Goal: Information Seeking & Learning: Learn about a topic

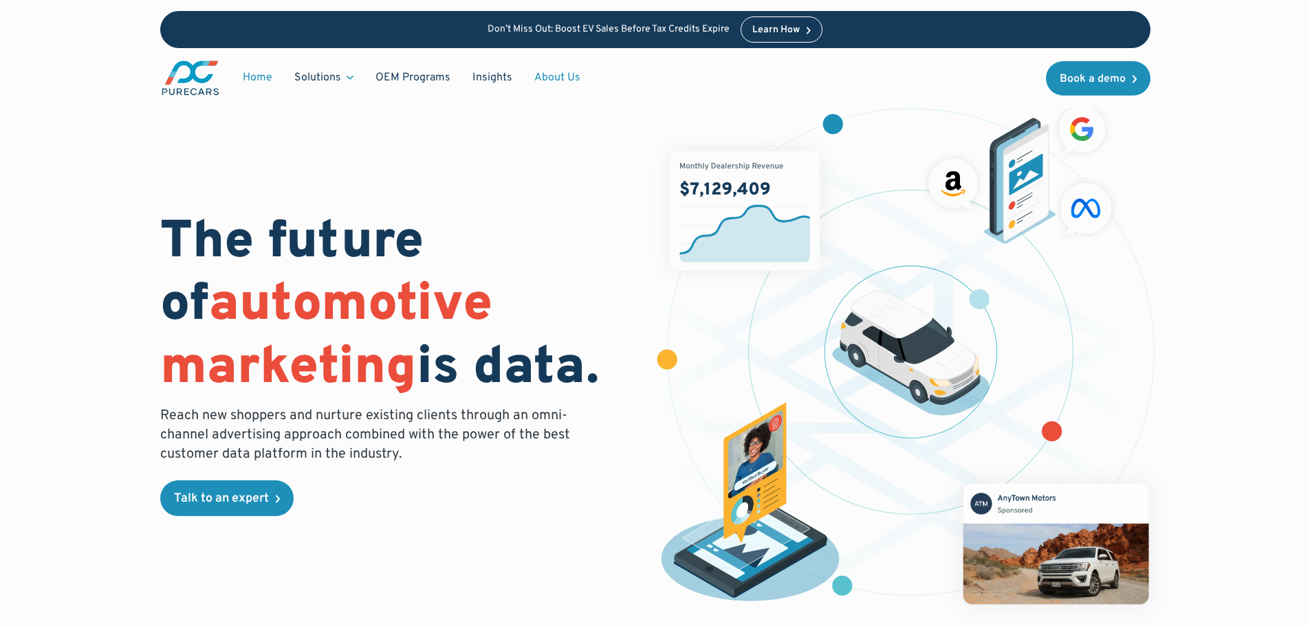
click at [544, 80] on link "About Us" at bounding box center [557, 78] width 68 height 26
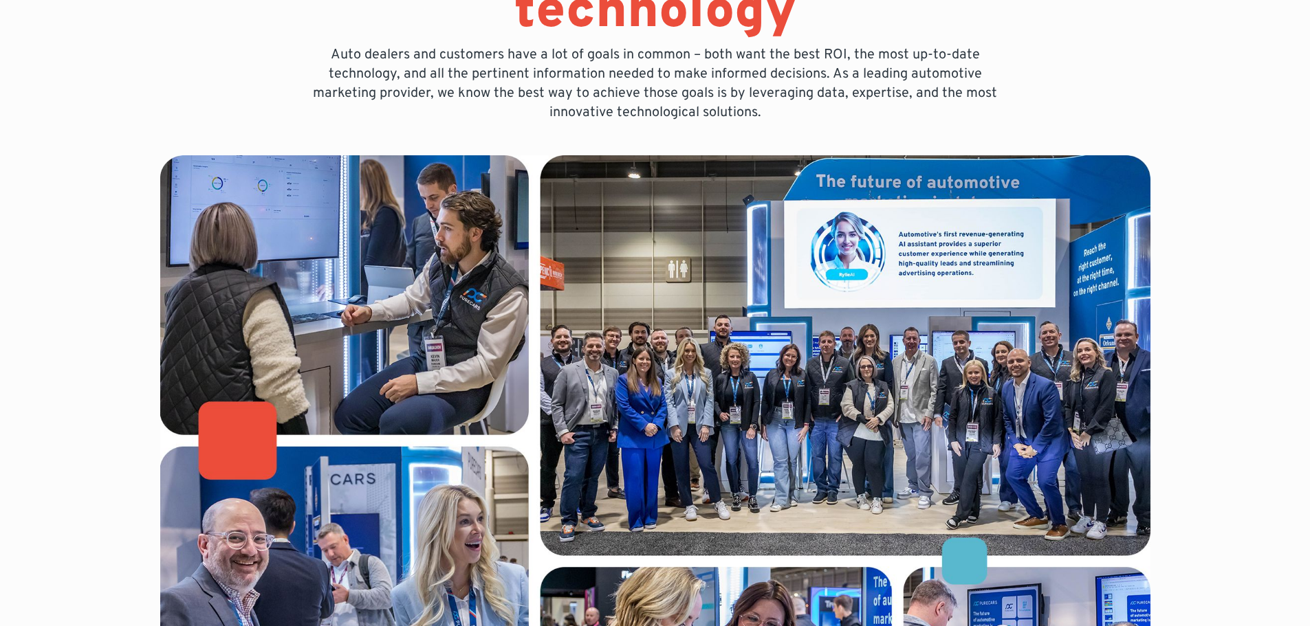
scroll to position [344, 0]
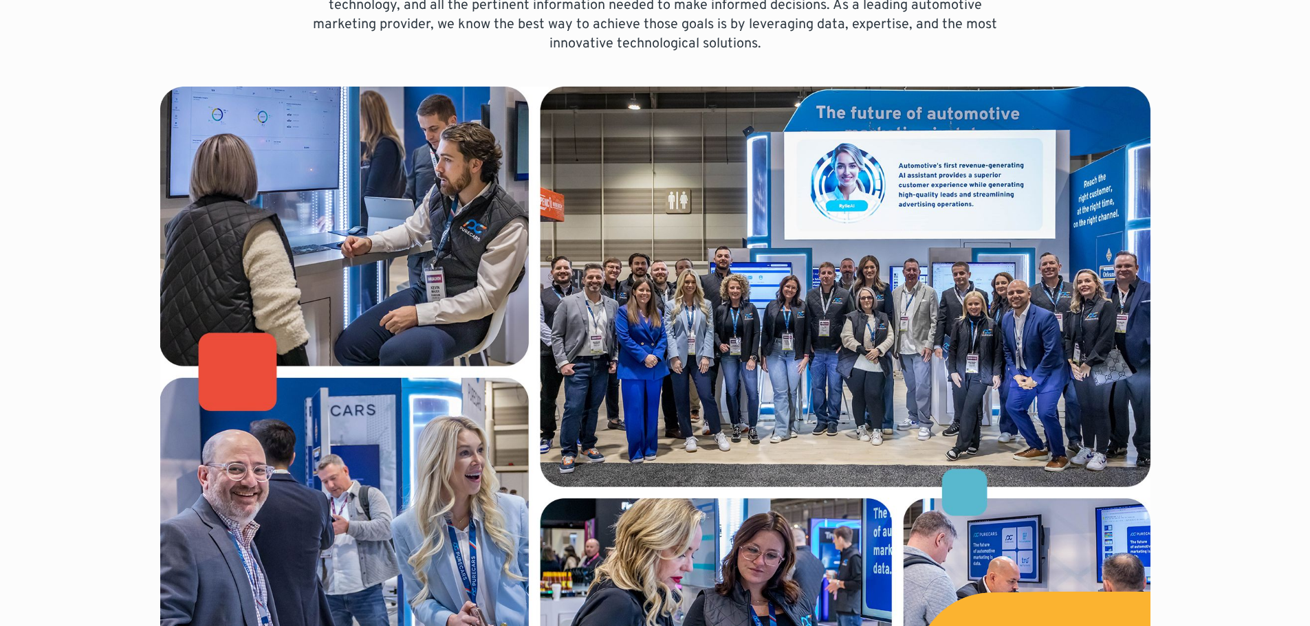
drag, startPoint x: 1187, startPoint y: 296, endPoint x: 1207, endPoint y: 368, distance: 75.5
click at [1207, 368] on div "Bringing auto dealers and customers together using the most innovative ad techn…" at bounding box center [654, 239] width 1179 height 1167
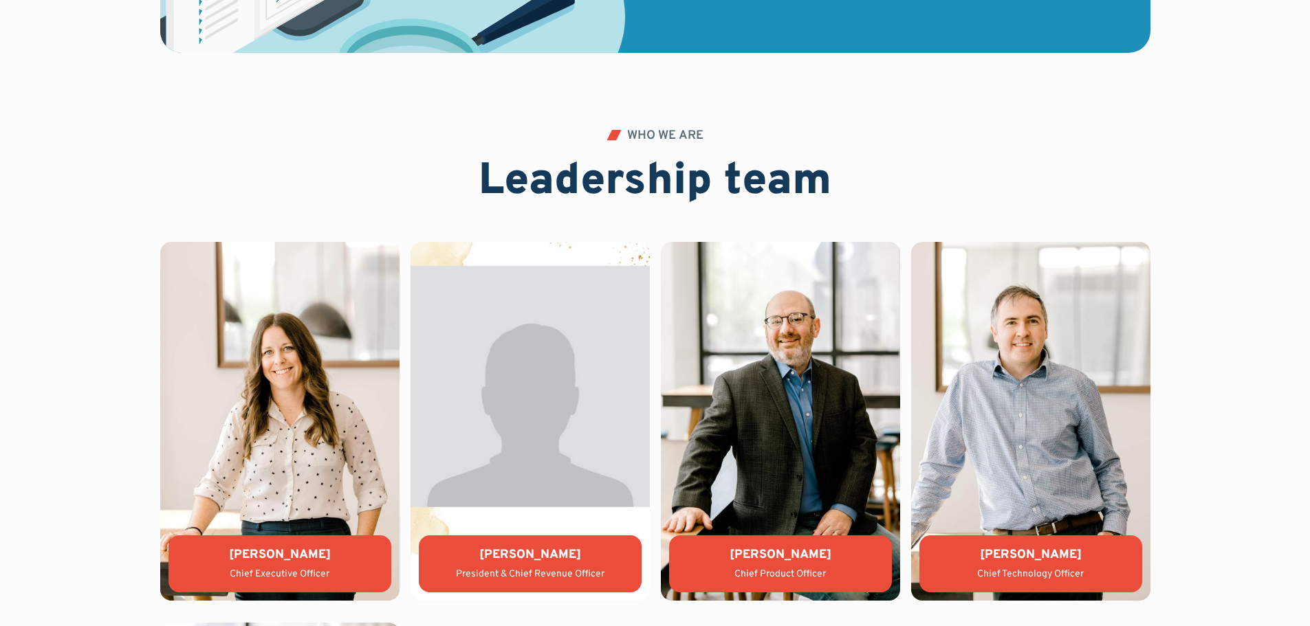
scroll to position [2956, 0]
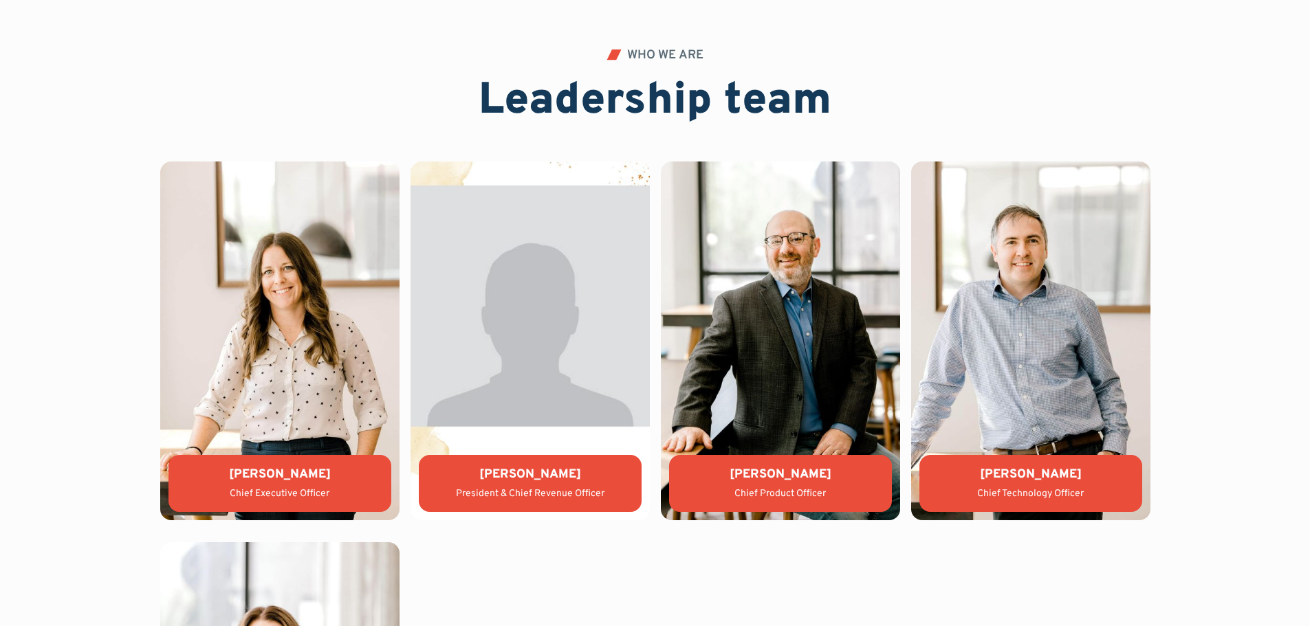
click at [303, 472] on div "[PERSON_NAME]" at bounding box center [279, 474] width 201 height 17
copy div "[PERSON_NAME]"
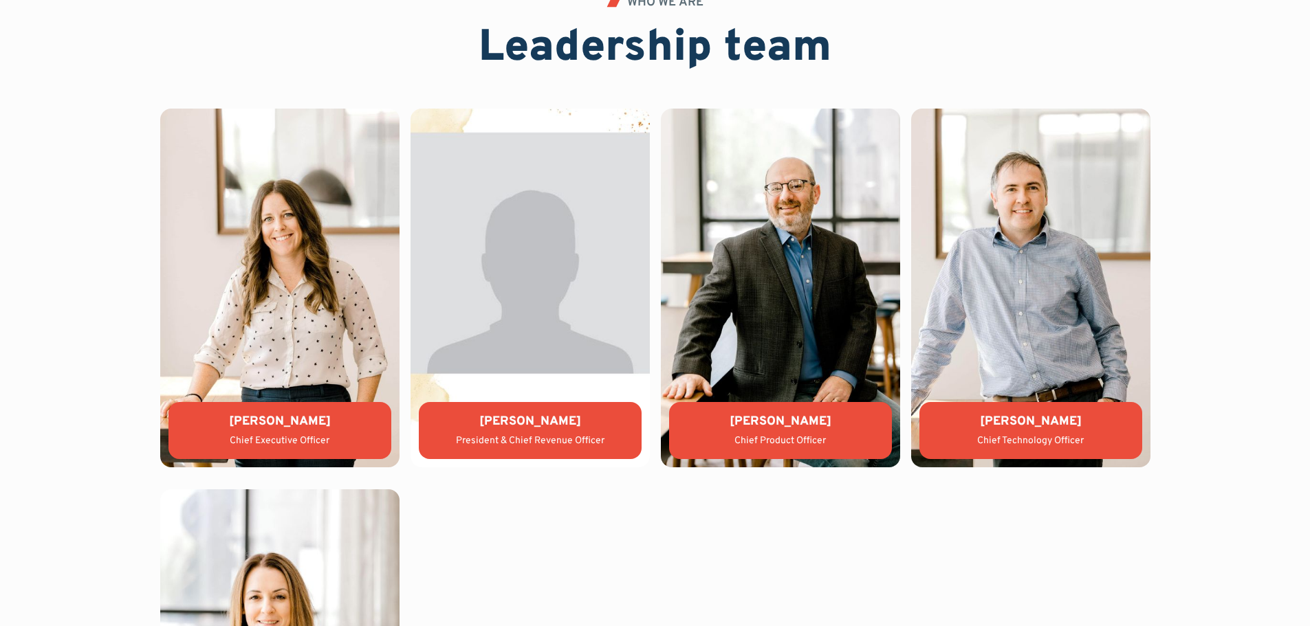
drag, startPoint x: 1177, startPoint y: 400, endPoint x: 1182, endPoint y: 432, distance: 32.8
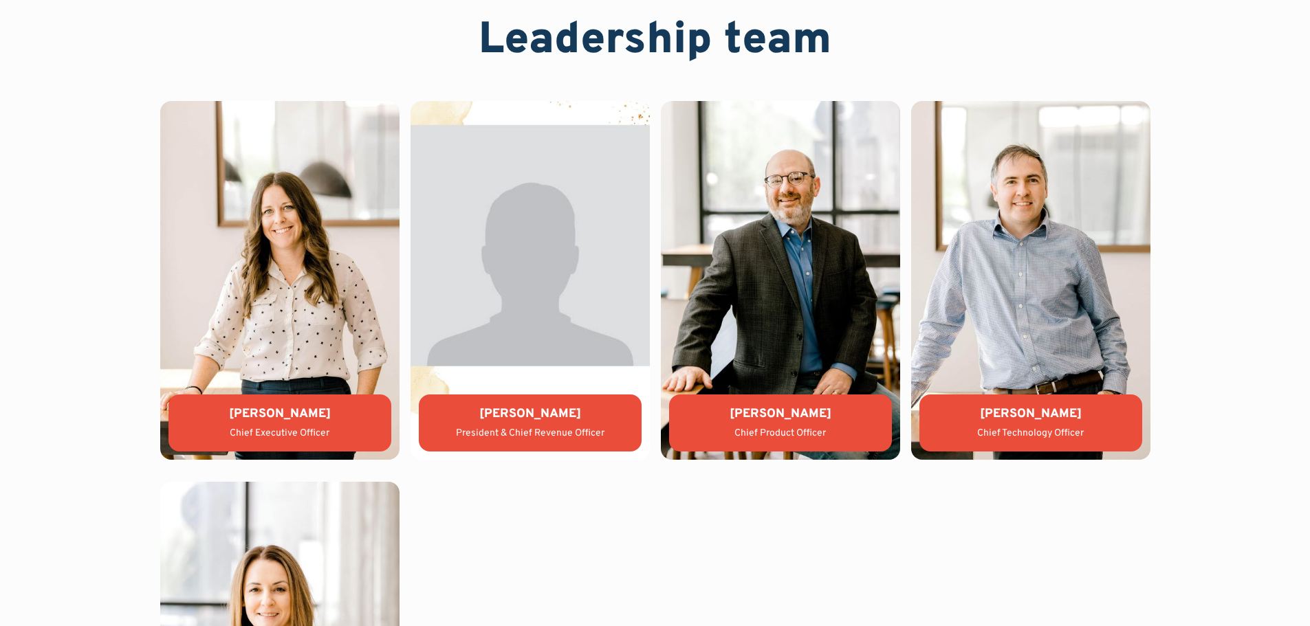
click at [1191, 354] on div "WHO WE ARE Leadership team [PERSON_NAME] Chief Executive Officer [PERSON_NAME] …" at bounding box center [654, 453] width 1179 height 929
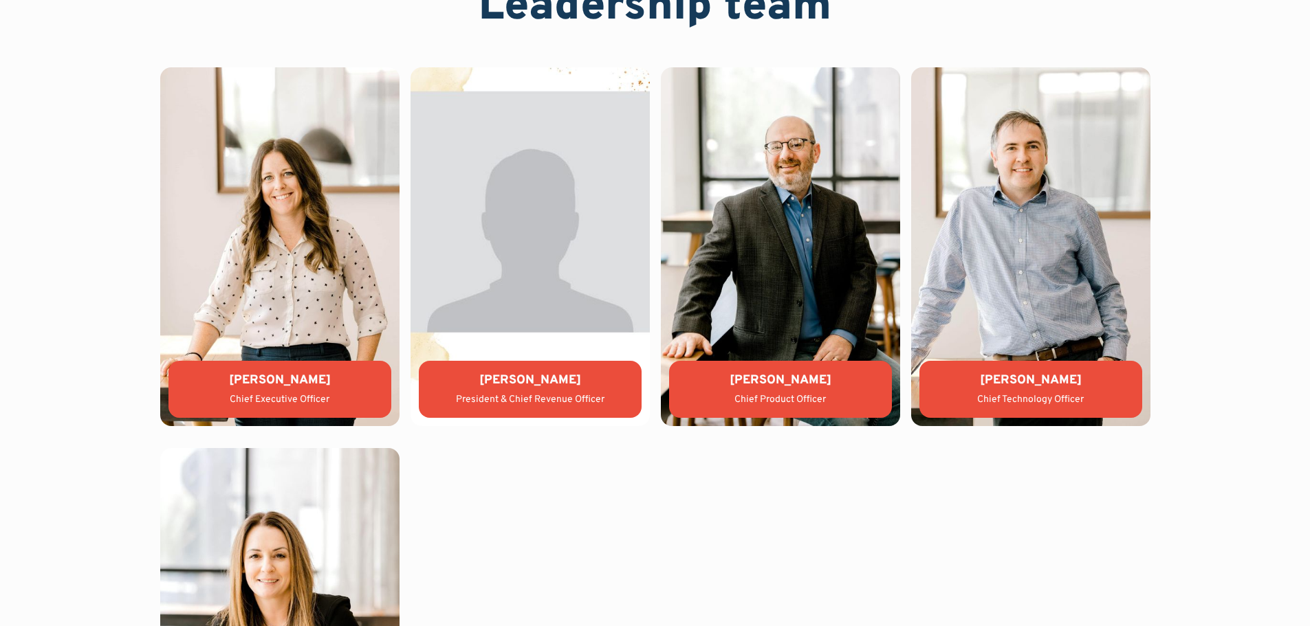
drag, startPoint x: 1189, startPoint y: 373, endPoint x: 1185, endPoint y: 388, distance: 16.3
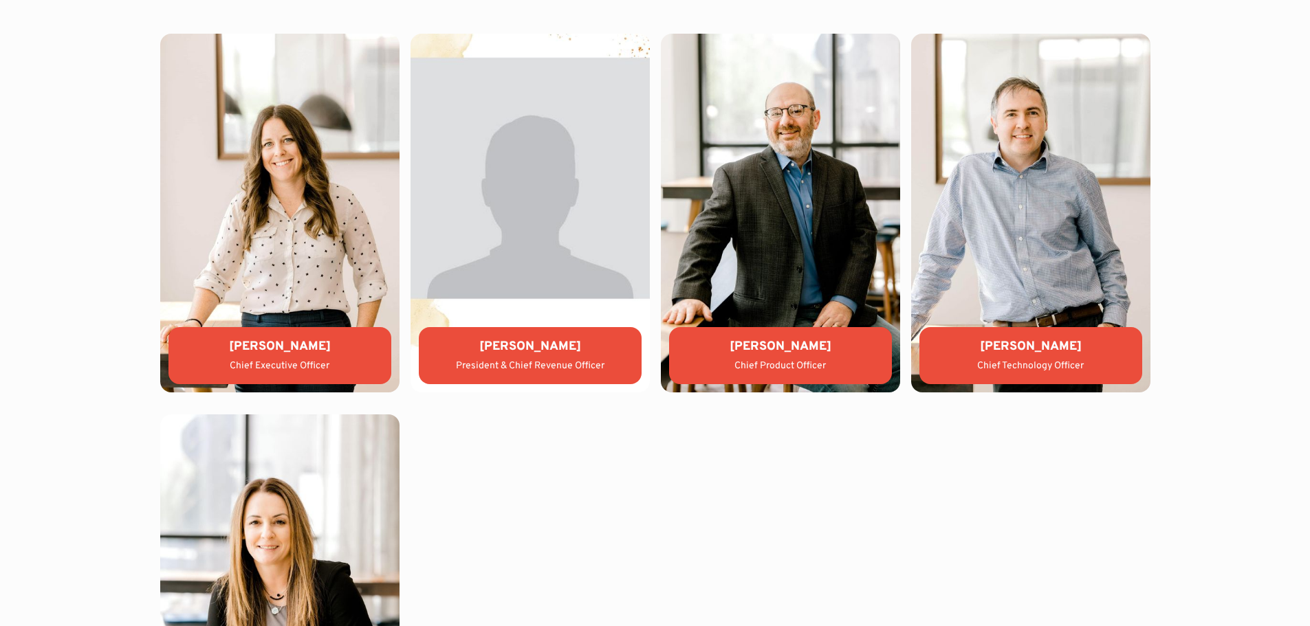
drag, startPoint x: 1185, startPoint y: 388, endPoint x: 1180, endPoint y: 417, distance: 28.6
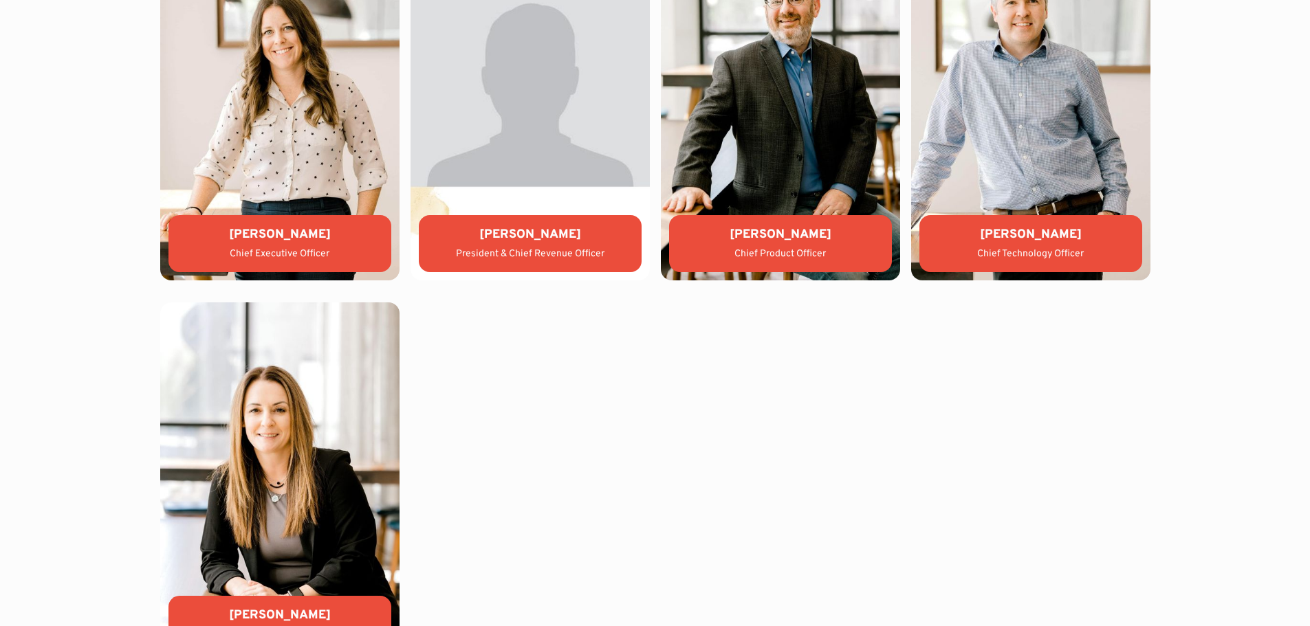
drag, startPoint x: 1125, startPoint y: 401, endPoint x: 1093, endPoint y: 463, distance: 70.1
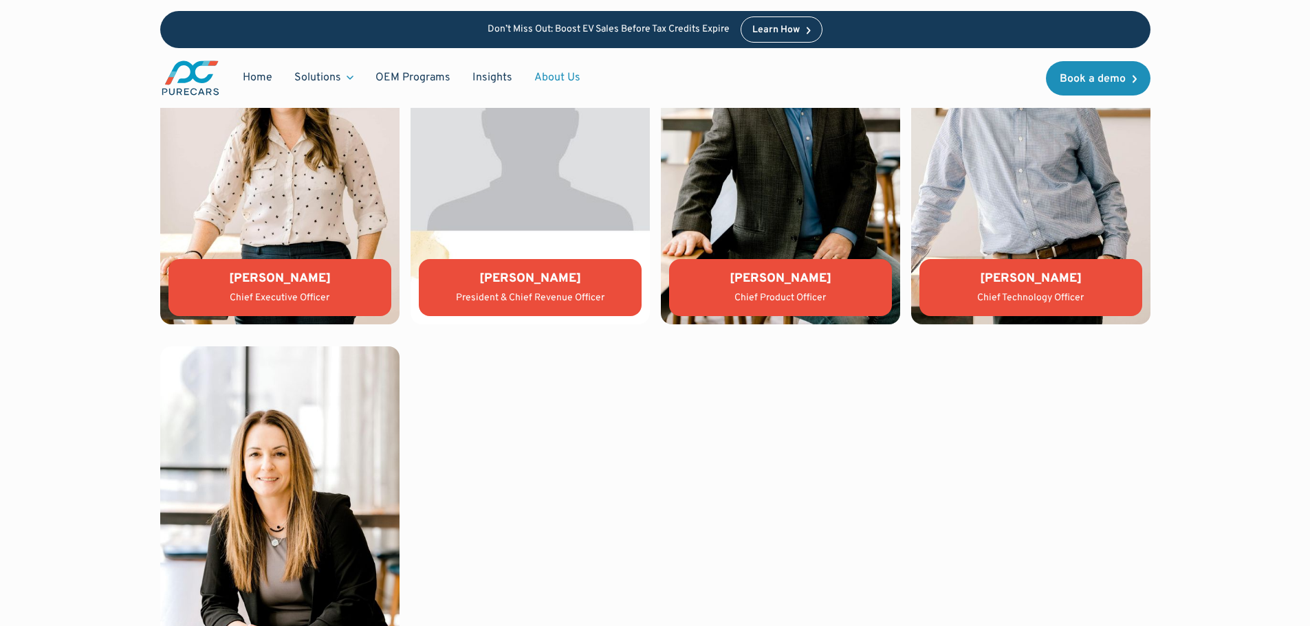
scroll to position [3121, 0]
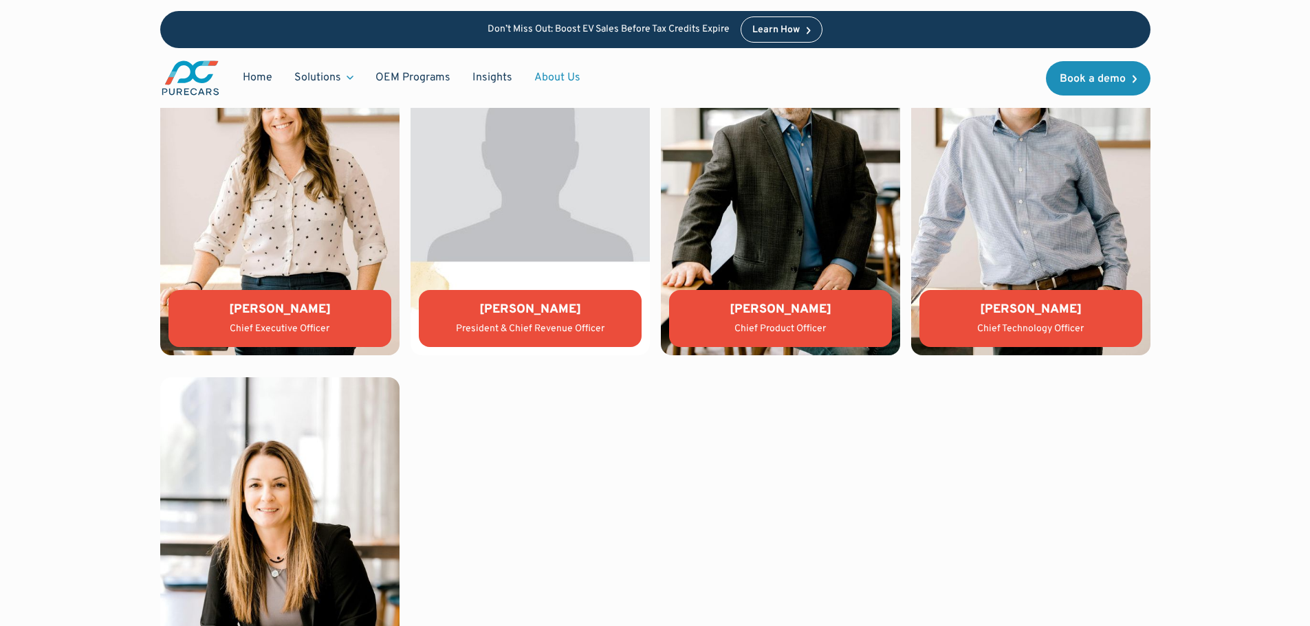
click at [518, 307] on div "[PERSON_NAME]" at bounding box center [530, 309] width 201 height 17
click at [518, 305] on div "[PERSON_NAME]" at bounding box center [530, 309] width 201 height 17
copy div "[PERSON_NAME]"
click at [486, 435] on div "[PERSON_NAME] Chief Executive Officer [PERSON_NAME] President & Chief Revenue O…" at bounding box center [655, 367] width 990 height 740
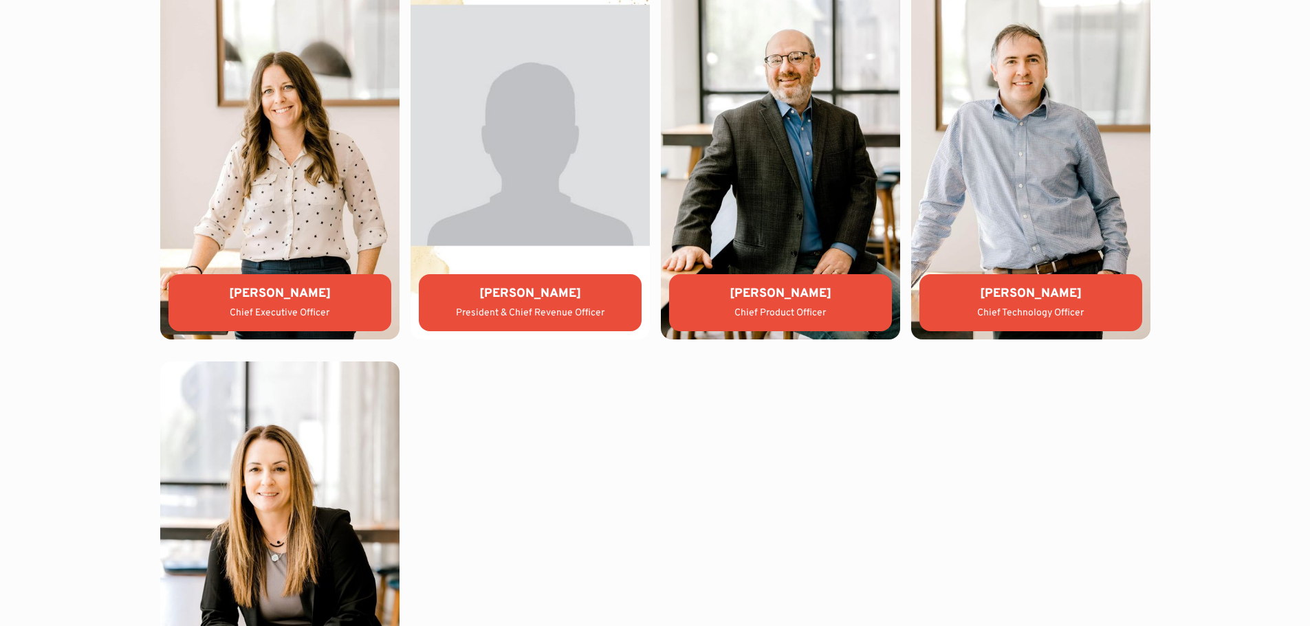
drag, startPoint x: 1030, startPoint y: 318, endPoint x: 861, endPoint y: 96, distance: 278.6
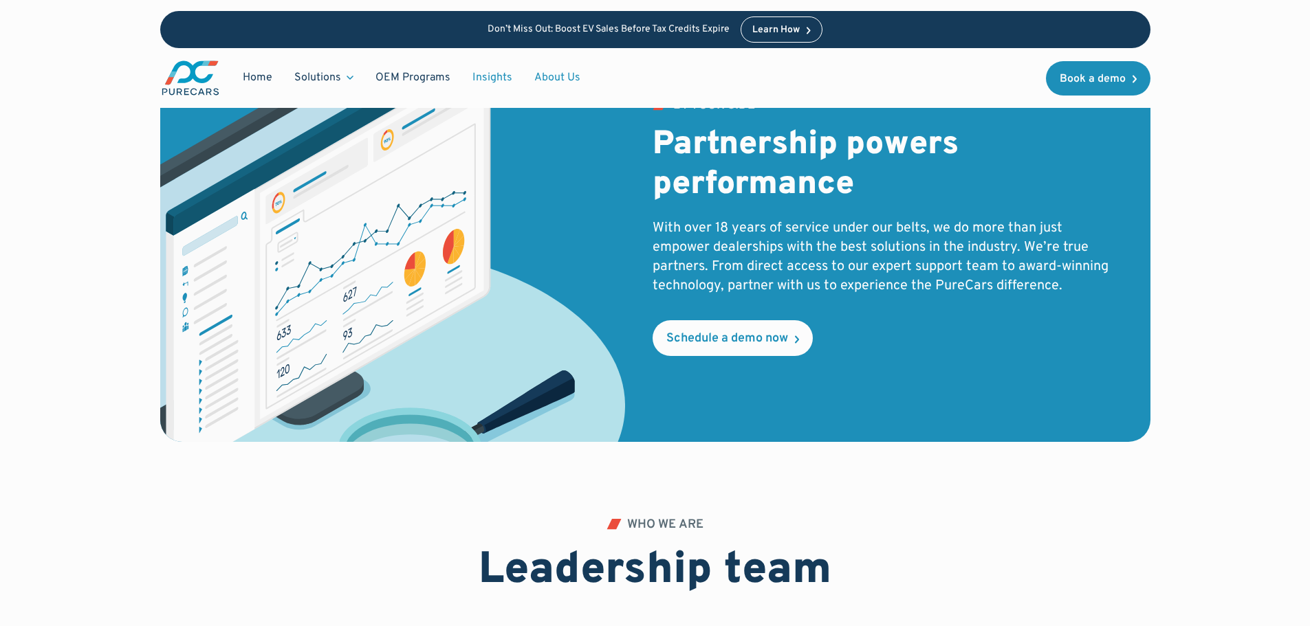
click at [498, 74] on link "Insights" at bounding box center [492, 78] width 62 height 26
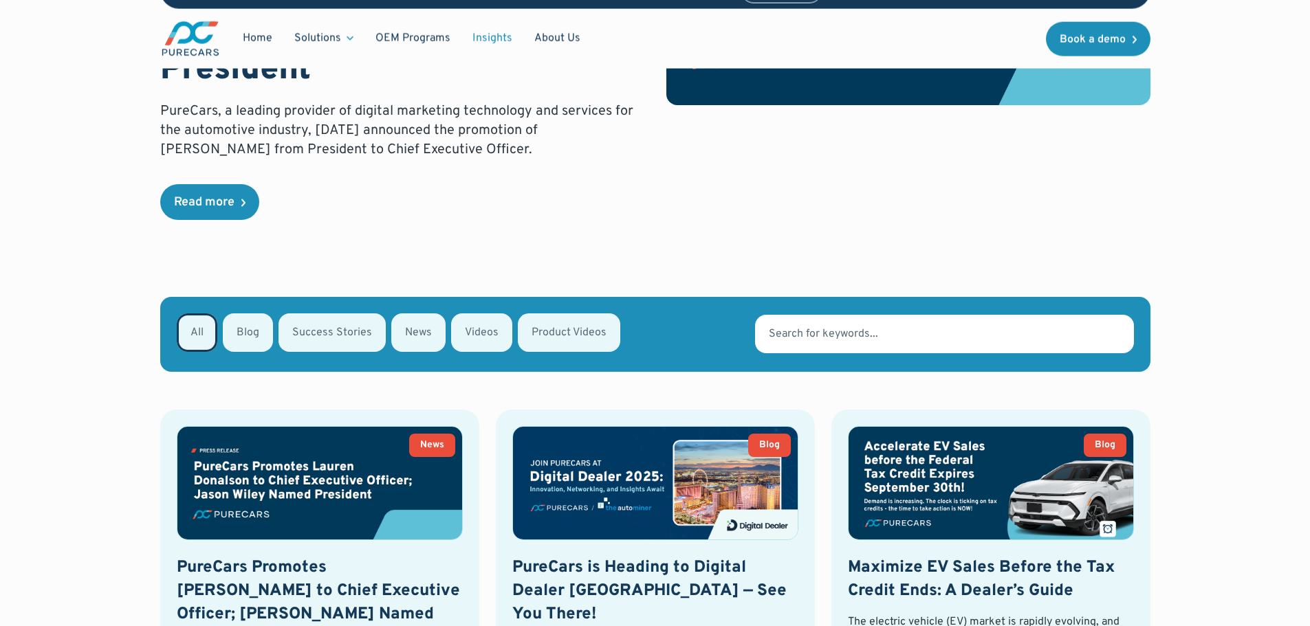
scroll to position [275, 0]
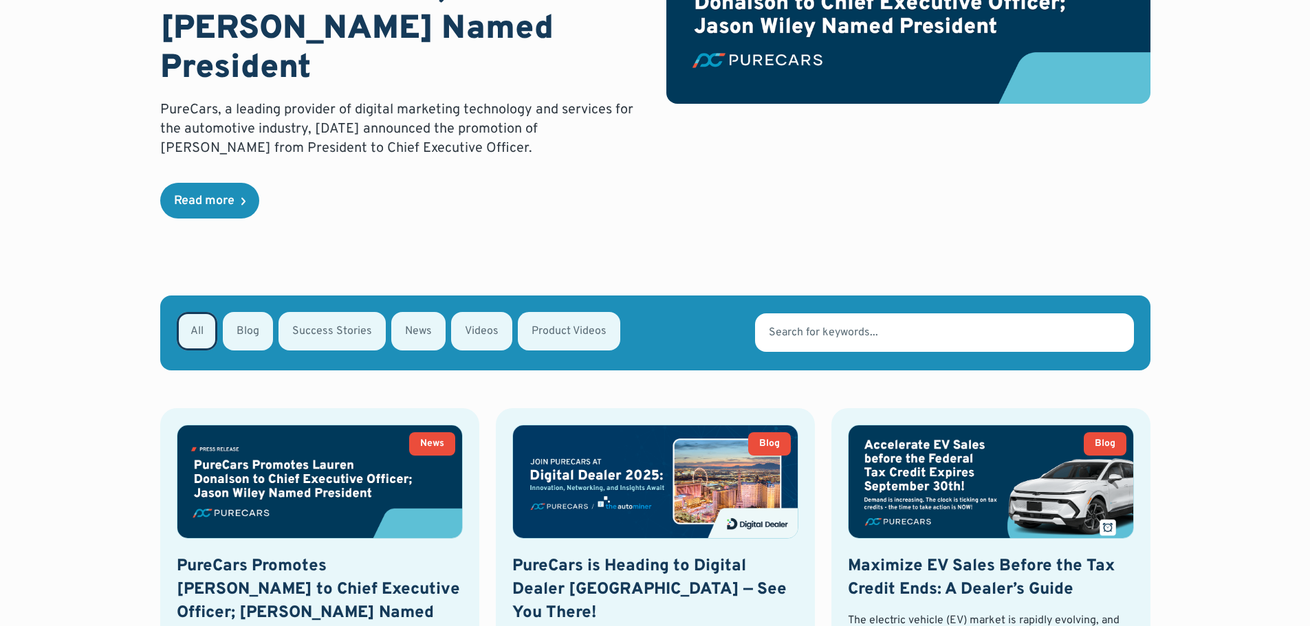
click at [341, 312] on div "Email Form" at bounding box center [331, 331] width 107 height 38
click at [301, 326] on input "Success Stories" at bounding box center [296, 330] width 9 height 9
radio input "true"
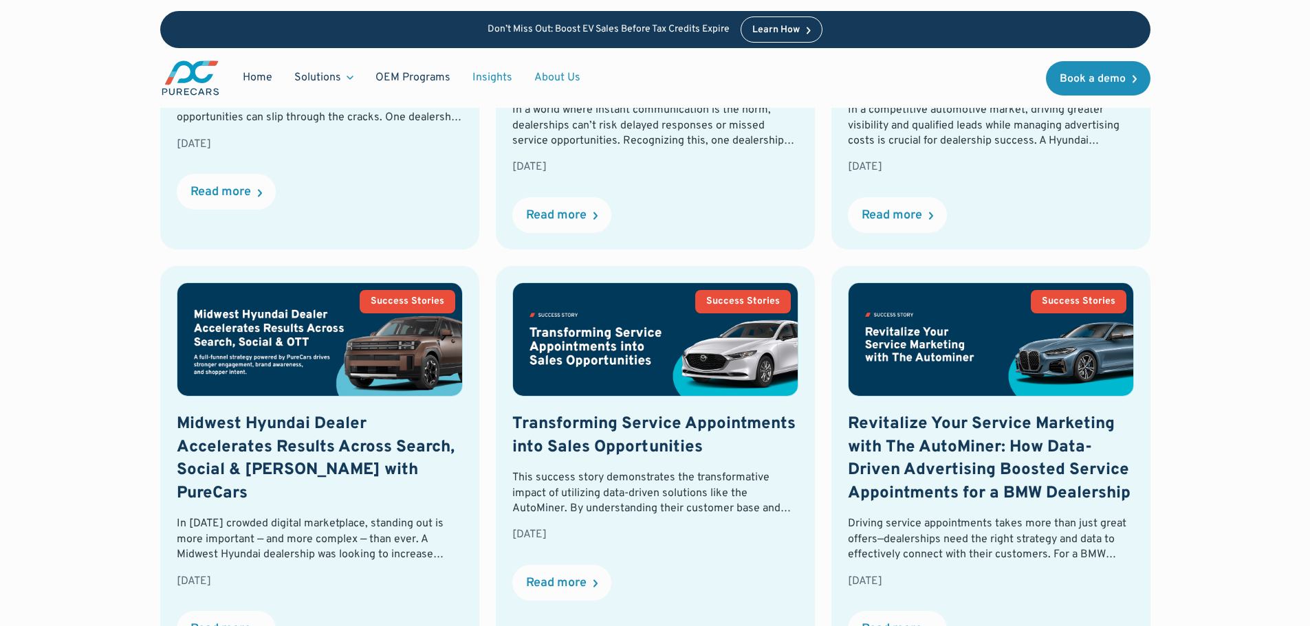
scroll to position [874, 0]
